Goal: Task Accomplishment & Management: Manage account settings

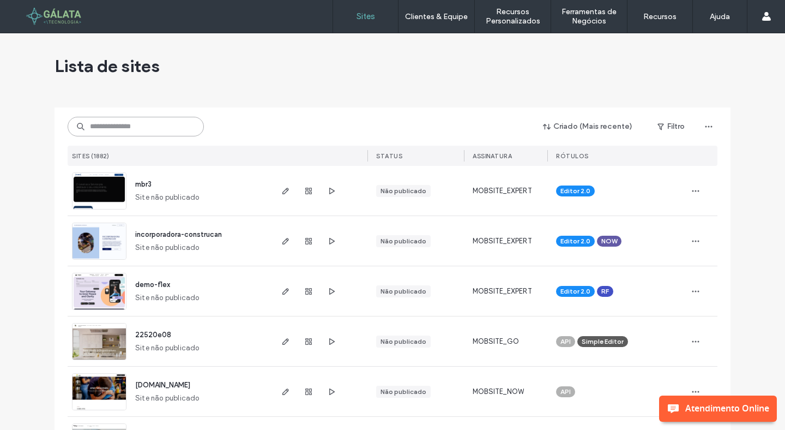
click at [167, 128] on input at bounding box center [136, 127] width 136 height 20
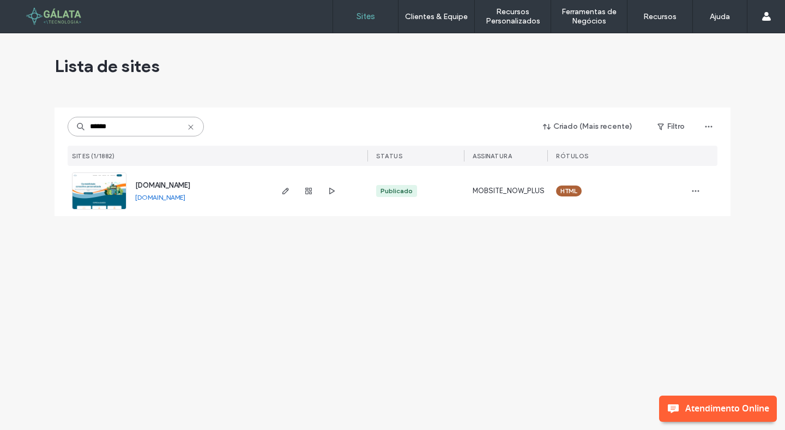
type input "******"
click at [153, 182] on span "[DOMAIN_NAME]" at bounding box center [162, 185] width 55 height 8
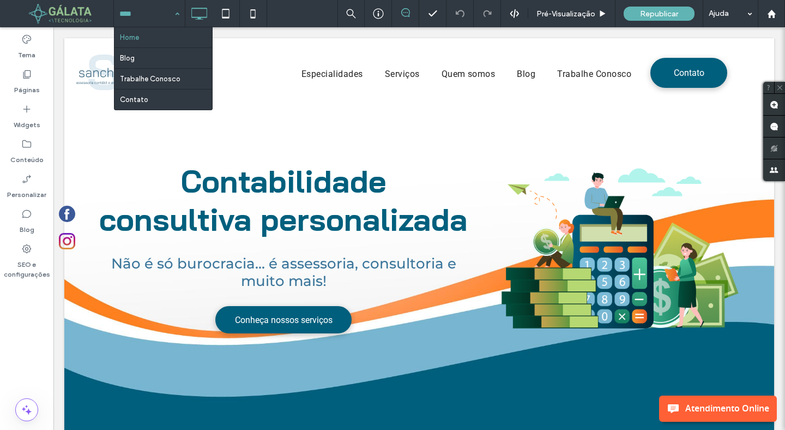
click at [134, 13] on input at bounding box center [146, 13] width 55 height 27
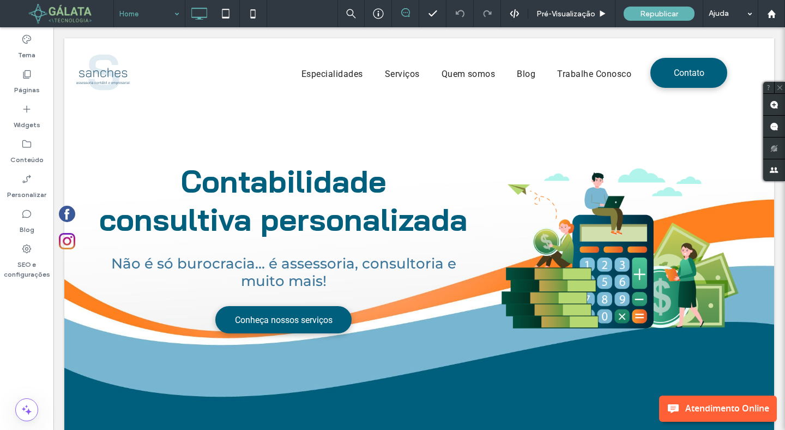
click at [180, 15] on div "Home" at bounding box center [149, 13] width 71 height 27
click at [31, 93] on label "Páginas" at bounding box center [27, 87] width 26 height 15
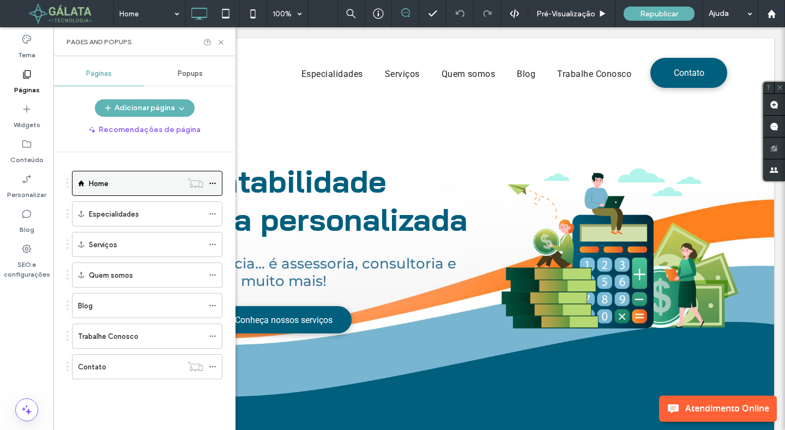
click at [211, 186] on icon at bounding box center [213, 183] width 8 height 8
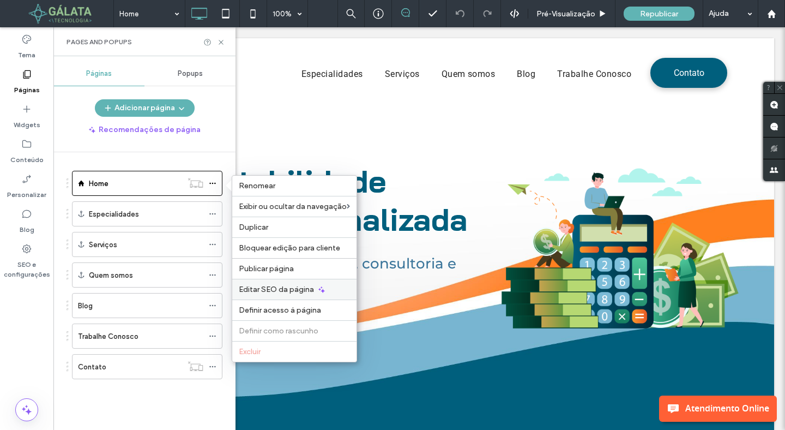
click at [278, 291] on span "Editar SEO da página" at bounding box center [276, 289] width 75 height 9
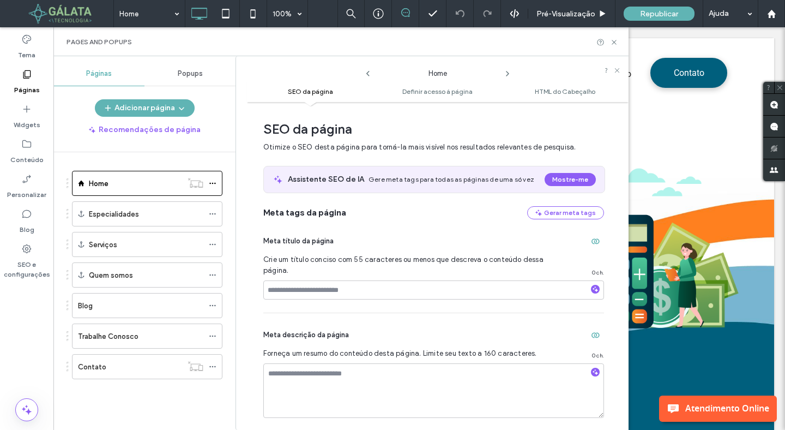
scroll to position [5, 0]
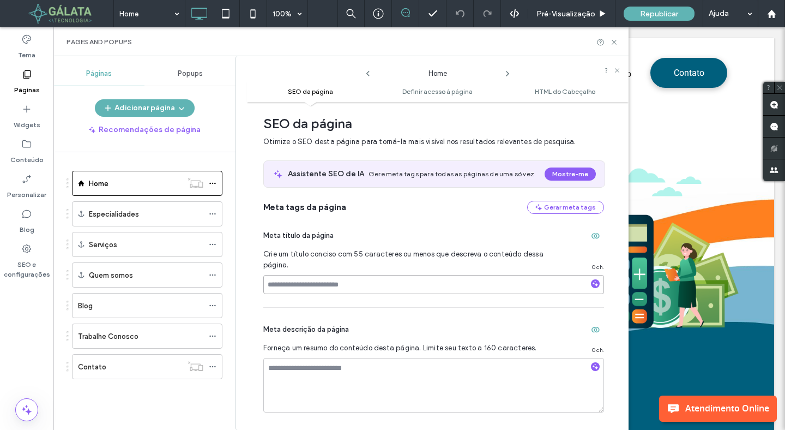
click at [373, 282] on input at bounding box center [433, 284] width 341 height 19
click at [611, 41] on icon at bounding box center [614, 42] width 8 height 8
